Goal: Communication & Community: Connect with others

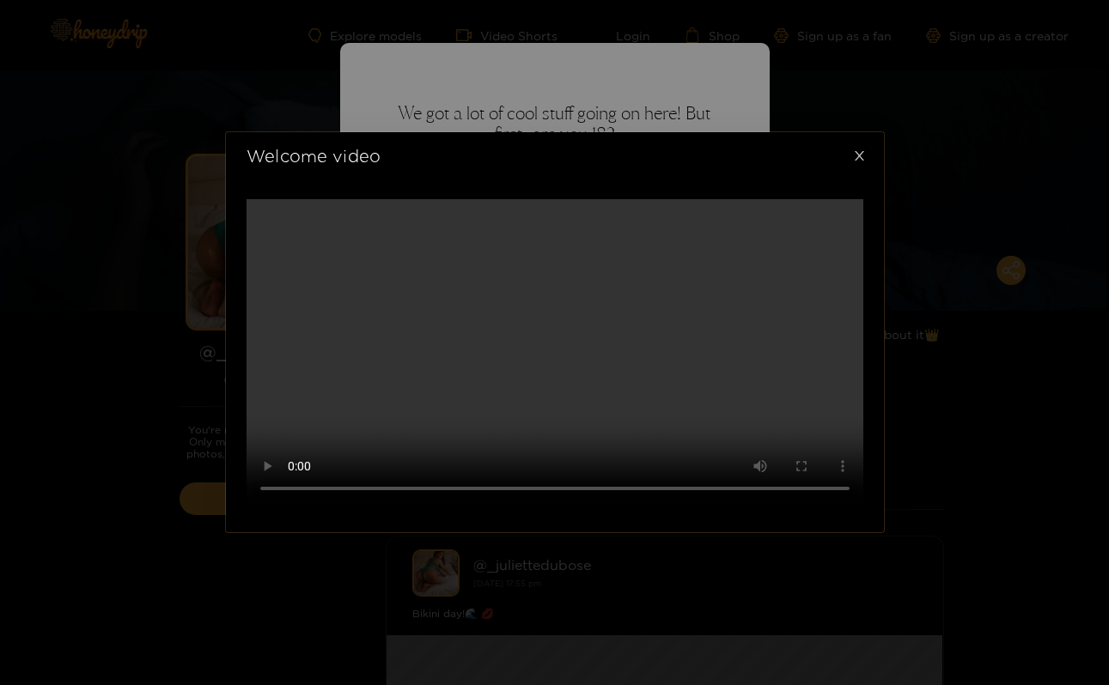
click at [853, 149] on icon "close" at bounding box center [859, 155] width 13 height 13
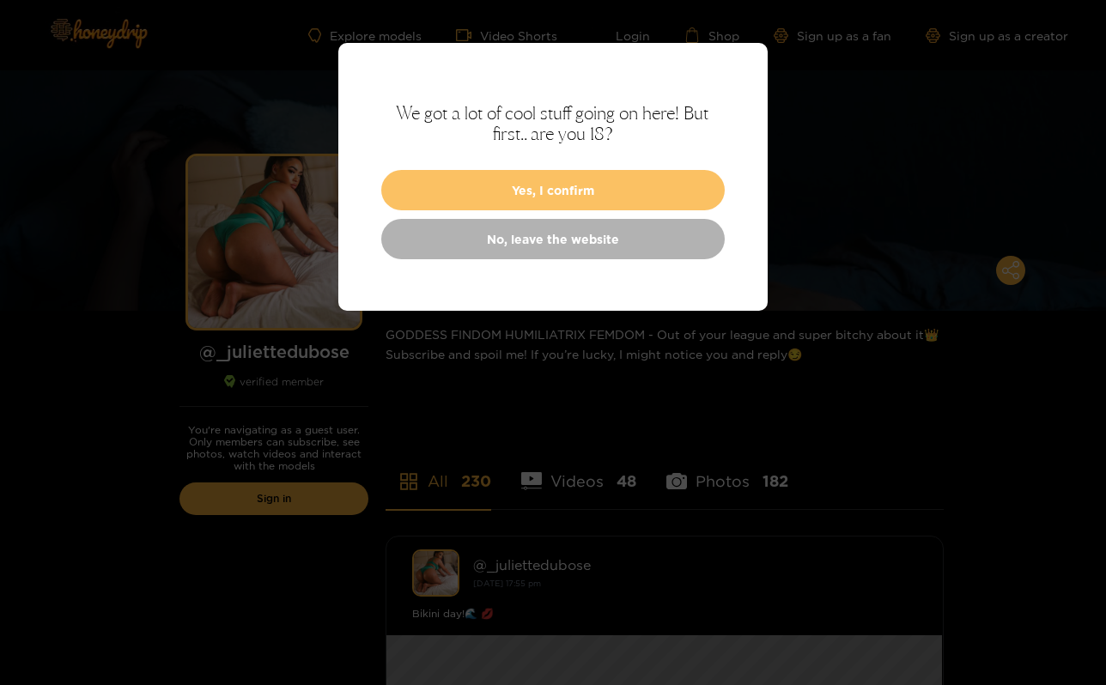
click at [611, 186] on button "Yes, I confirm" at bounding box center [553, 190] width 344 height 40
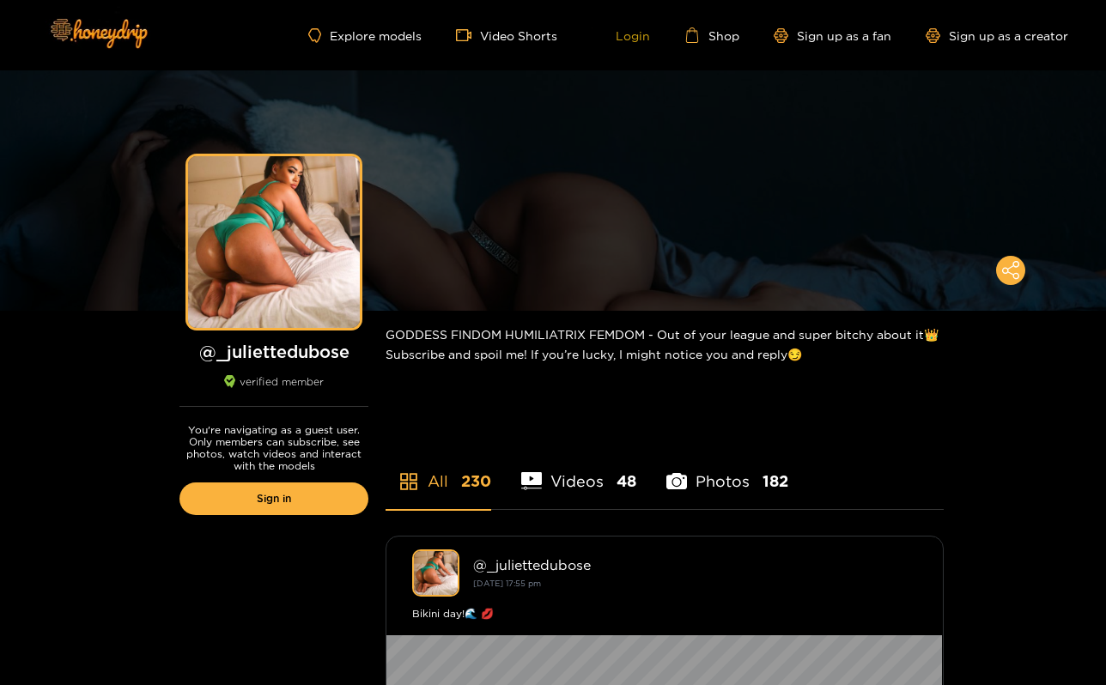
click at [644, 30] on link "Login" at bounding box center [621, 34] width 58 height 15
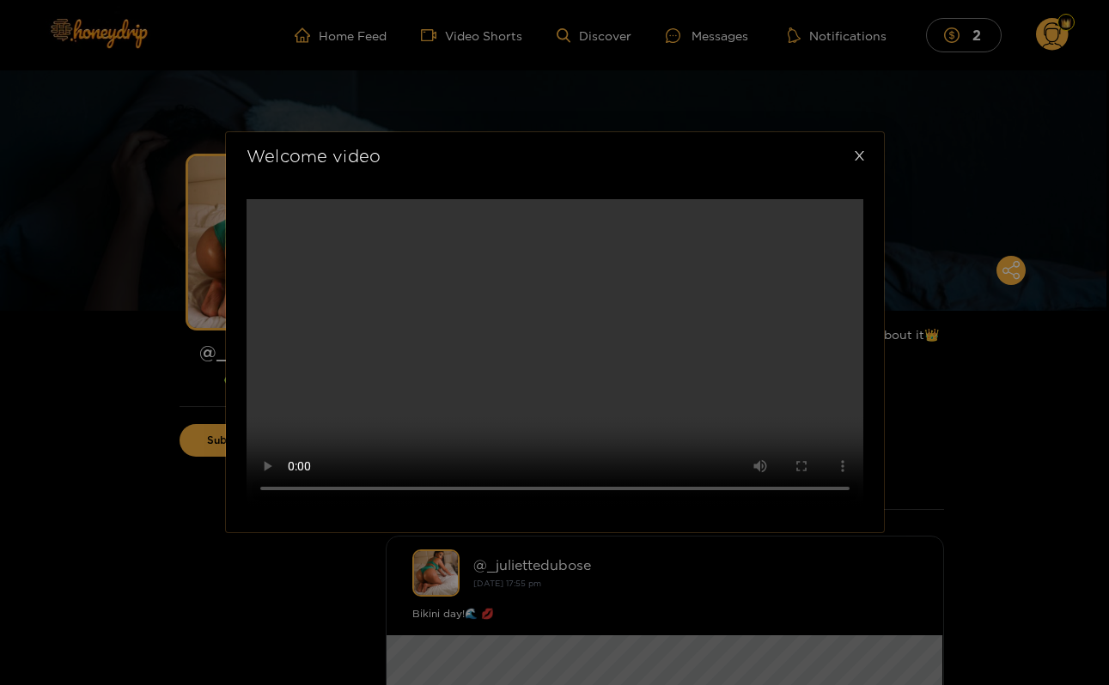
click at [862, 132] on span "Close" at bounding box center [860, 156] width 48 height 48
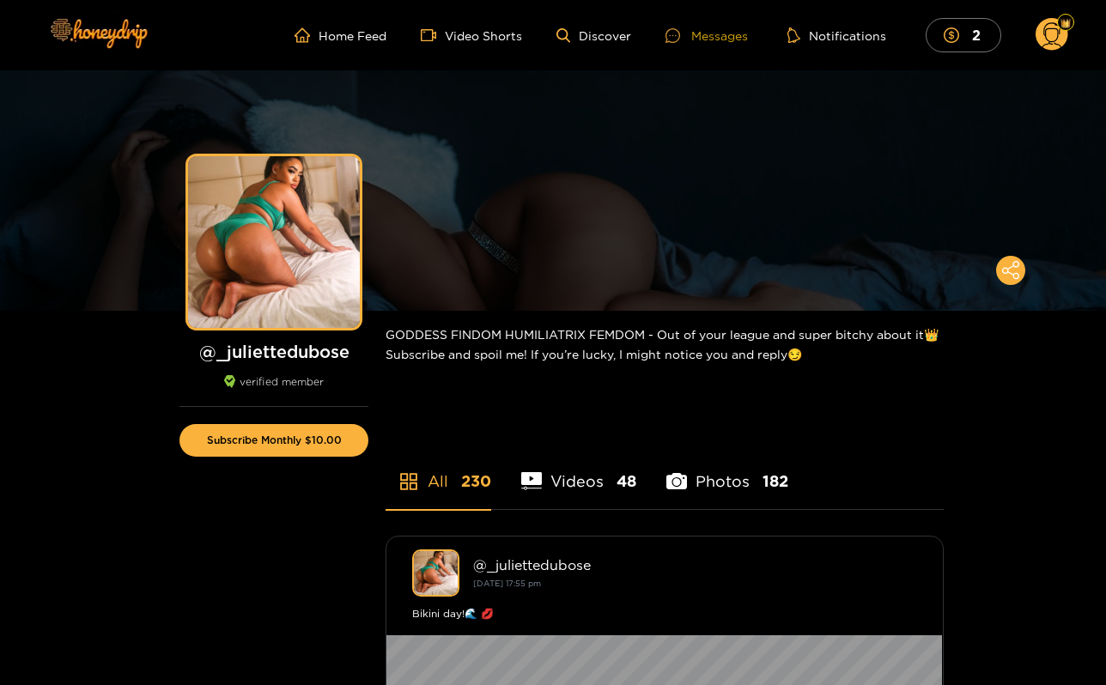
click at [699, 27] on div "Messages" at bounding box center [707, 36] width 82 height 20
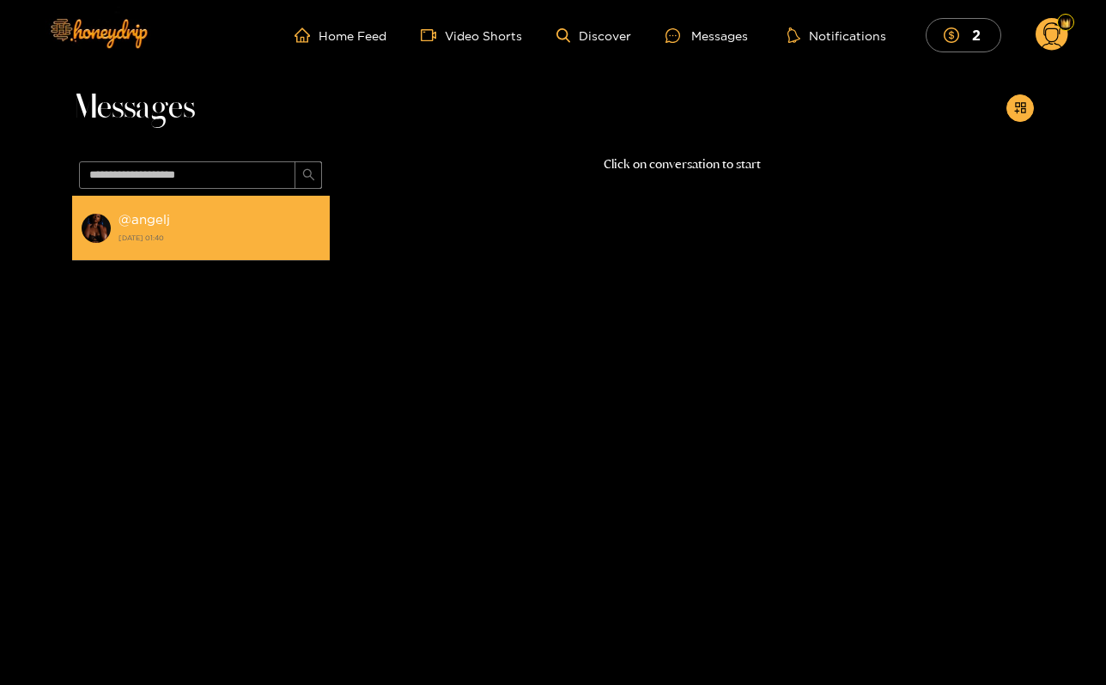
click at [196, 224] on div "@ angelj [DATE] 01:40" at bounding box center [220, 228] width 203 height 39
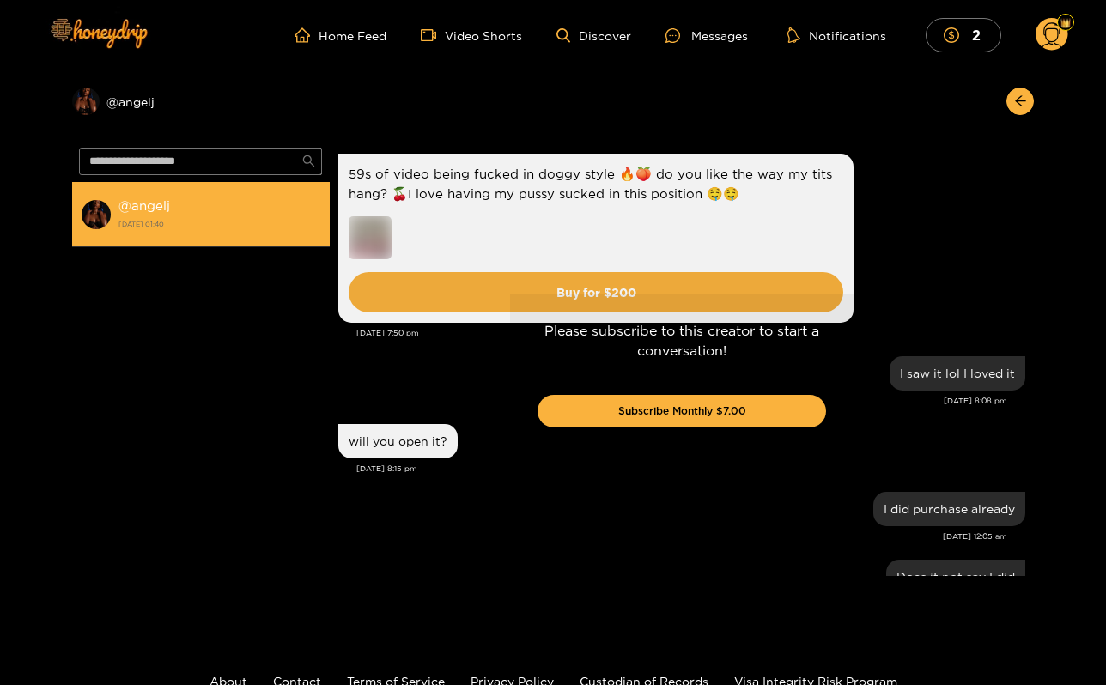
scroll to position [2486, 0]
